Goal: Communication & Community: Share content

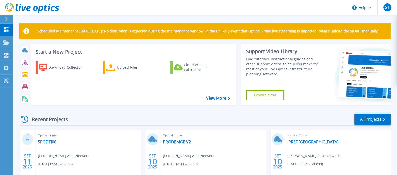
scroll to position [31, 0]
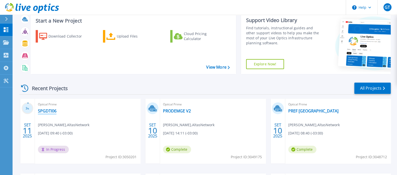
click at [46, 110] on link "SPGDTI06" at bounding box center [47, 111] width 19 height 5
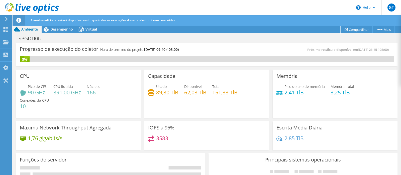
click at [354, 27] on link "Compartilhar" at bounding box center [357, 30] width 32 height 8
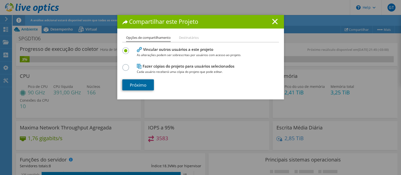
click at [133, 83] on link "Próximo" at bounding box center [138, 85] width 32 height 11
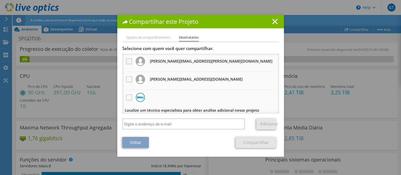
click at [127, 61] on label at bounding box center [129, 61] width 7 height 6
click at [0, 0] on input "checkbox" at bounding box center [0, 0] width 0 height 0
click at [246, 141] on link "Compartilhar" at bounding box center [256, 142] width 41 height 11
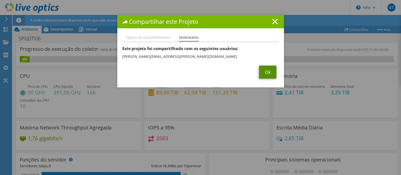
click at [265, 71] on link "Ok" at bounding box center [267, 72] width 17 height 13
